Goal: Find specific page/section: Find specific page/section

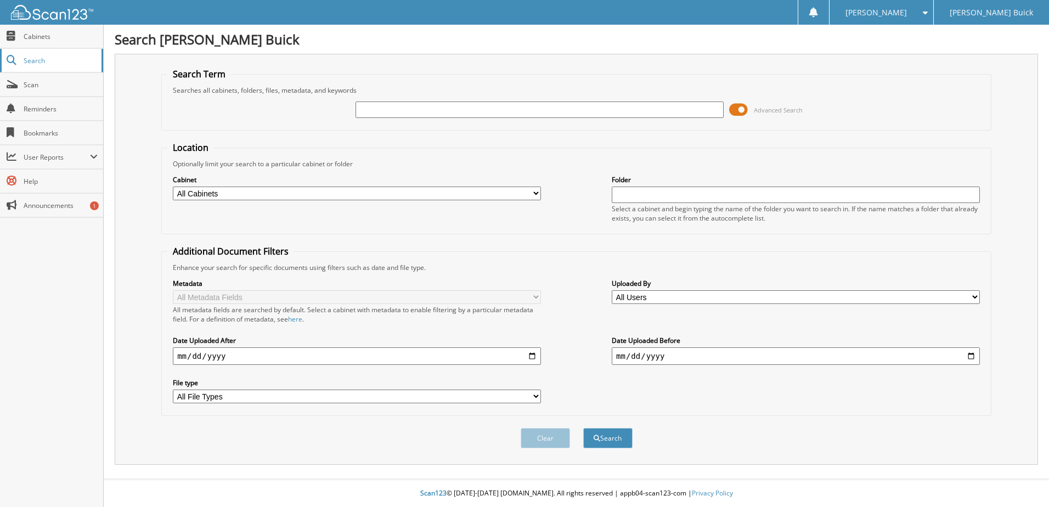
click at [30, 65] on link "Search" at bounding box center [51, 61] width 103 height 24
click at [739, 108] on span at bounding box center [738, 109] width 19 height 16
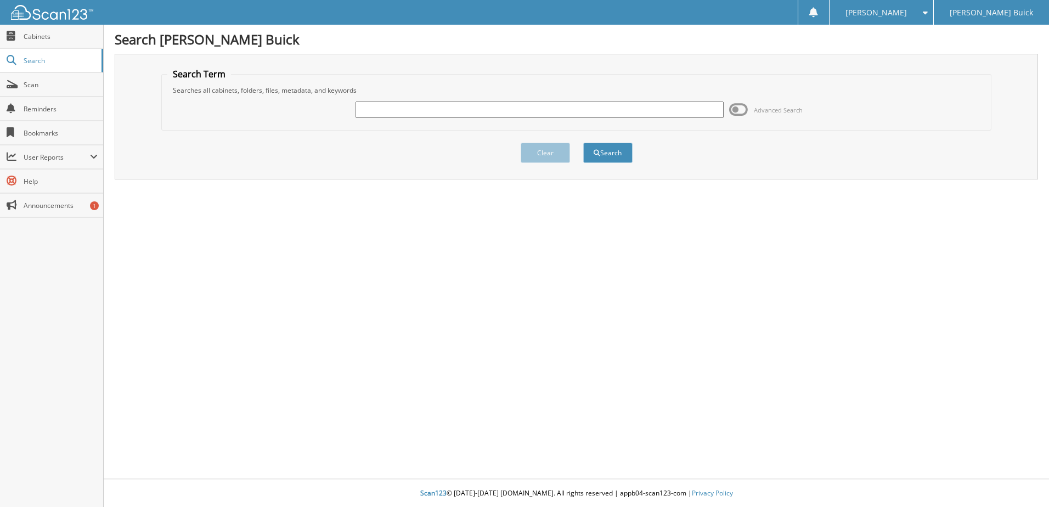
click at [648, 113] on input "text" at bounding box center [539, 109] width 368 height 16
type input "263290"
click at [583, 143] on button "Search" at bounding box center [607, 153] width 49 height 20
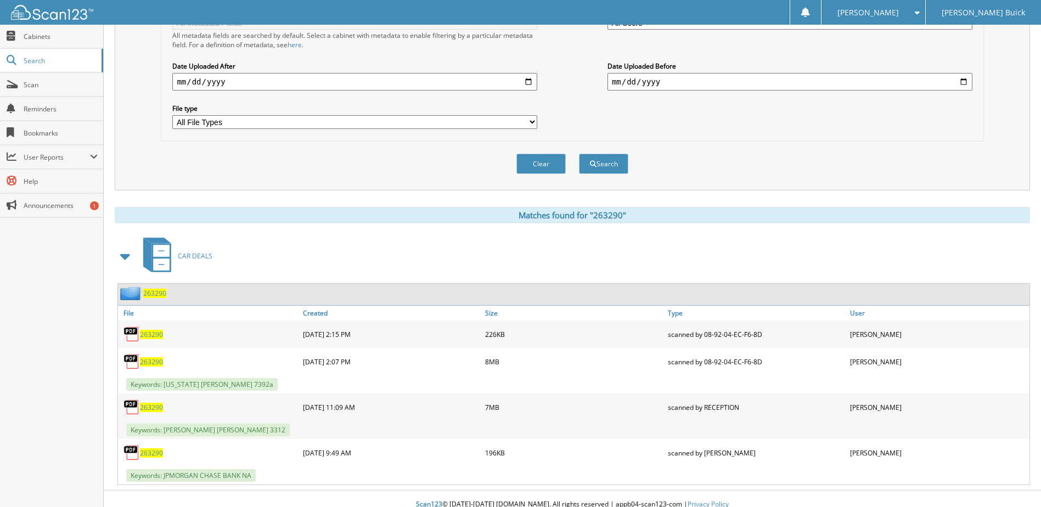
scroll to position [286, 0]
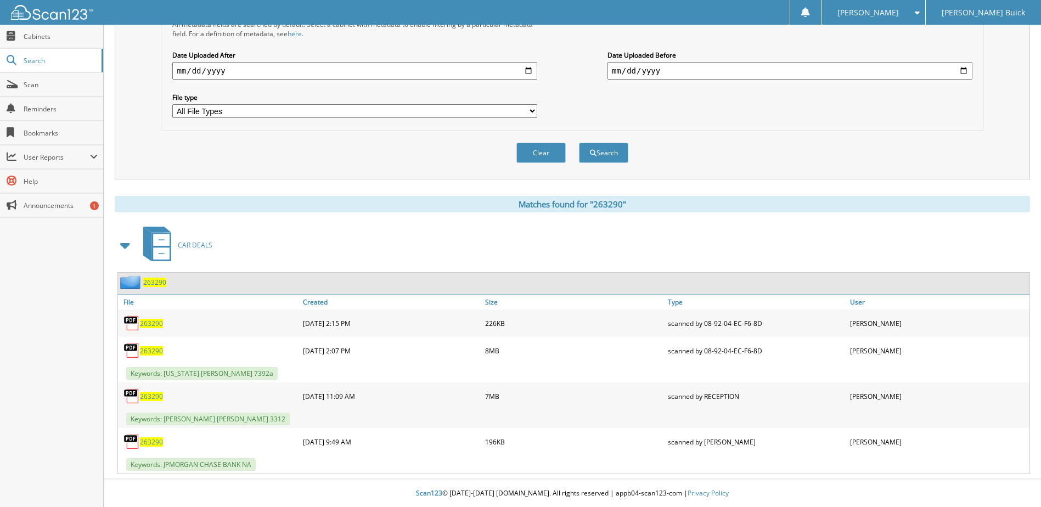
click at [155, 352] on span "263290" at bounding box center [151, 350] width 23 height 9
